Goal: Find specific page/section: Find specific page/section

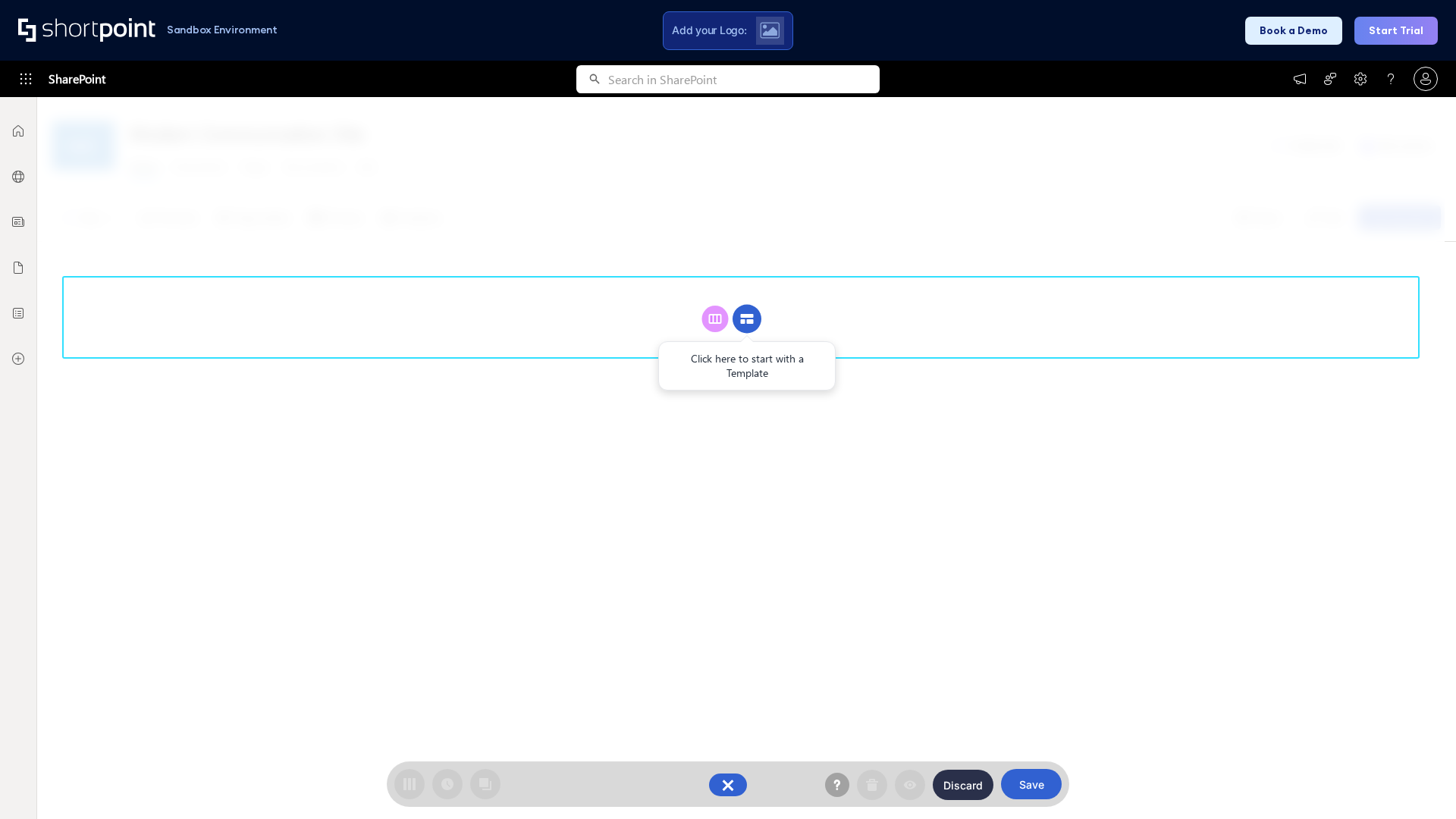
click at [747, 318] on circle at bounding box center [748, 320] width 29 height 29
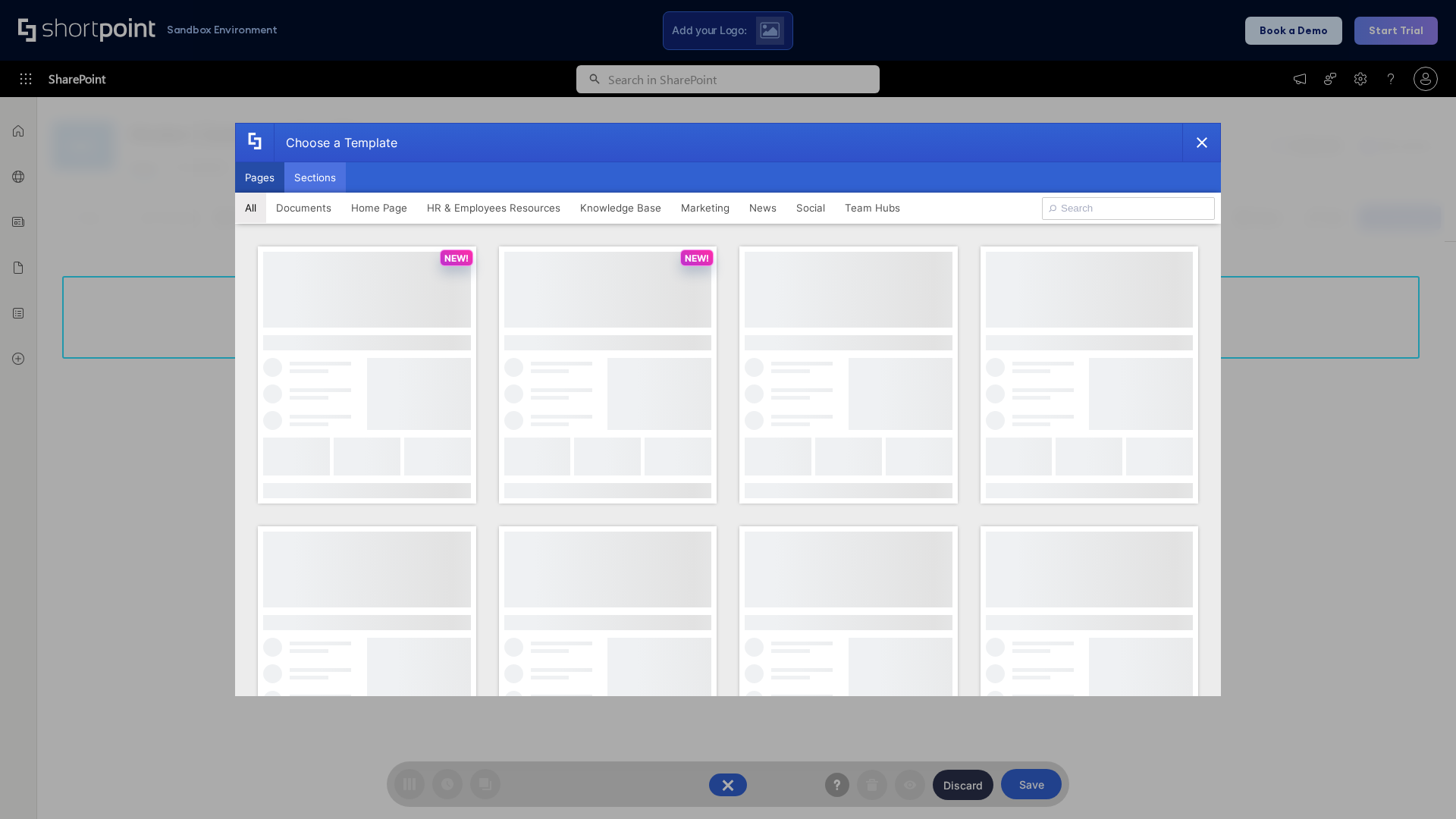
click at [315, 177] on button "Sections" at bounding box center [315, 178] width 61 height 31
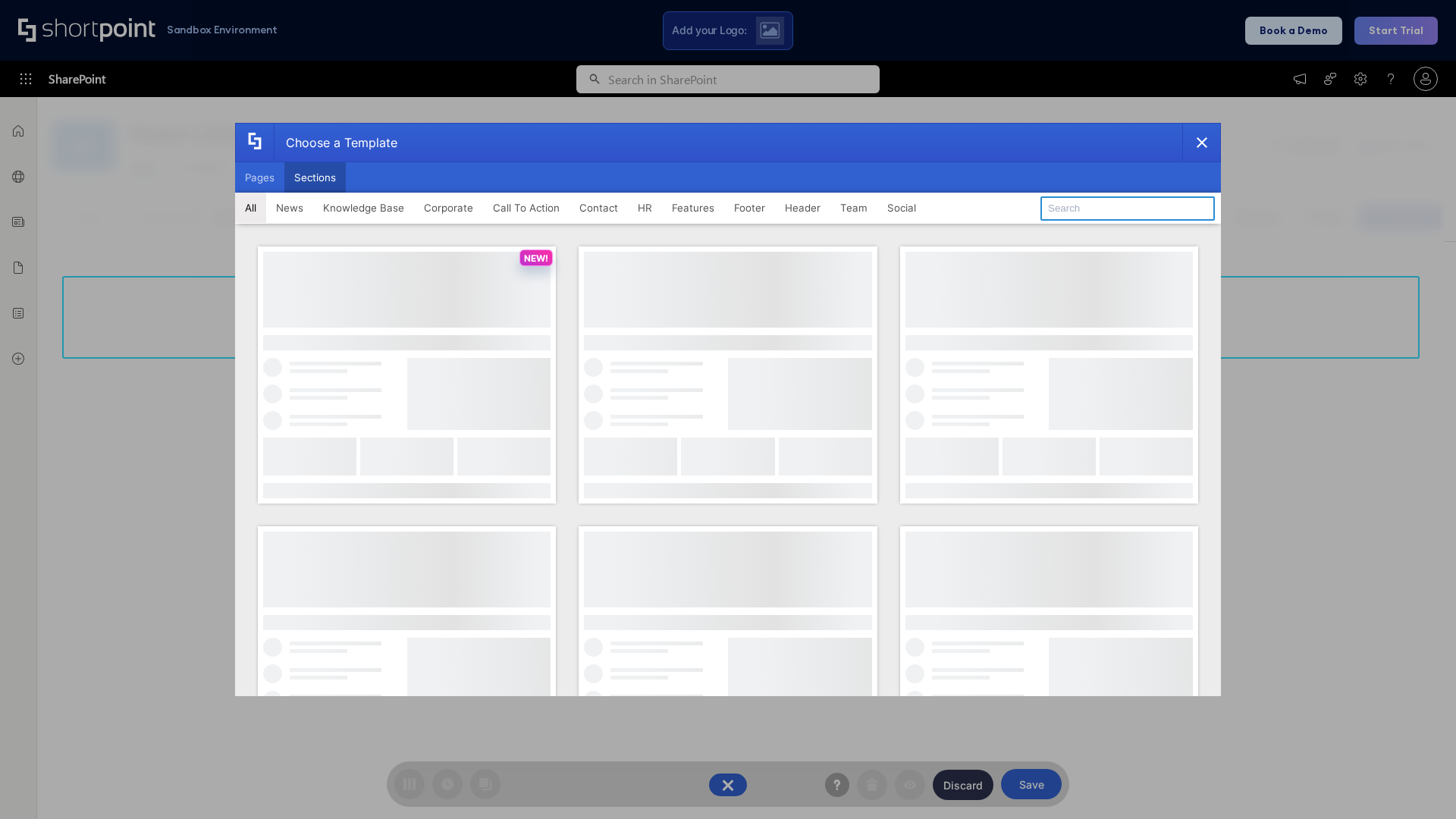
type input "Footer 3"
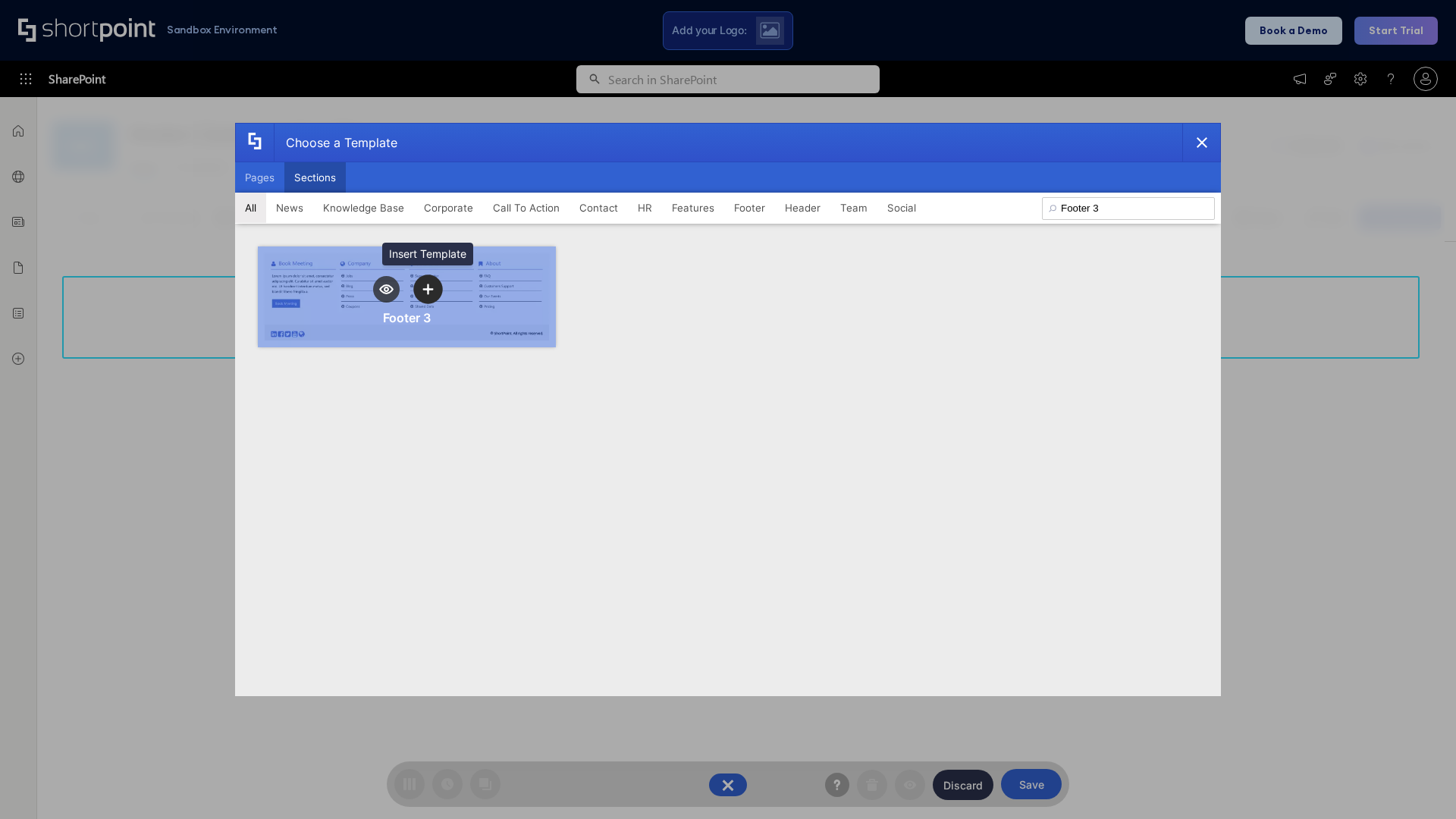
click at [428, 289] on icon "template selector" at bounding box center [428, 289] width 11 height 11
